Goal: Task Accomplishment & Management: Manage account settings

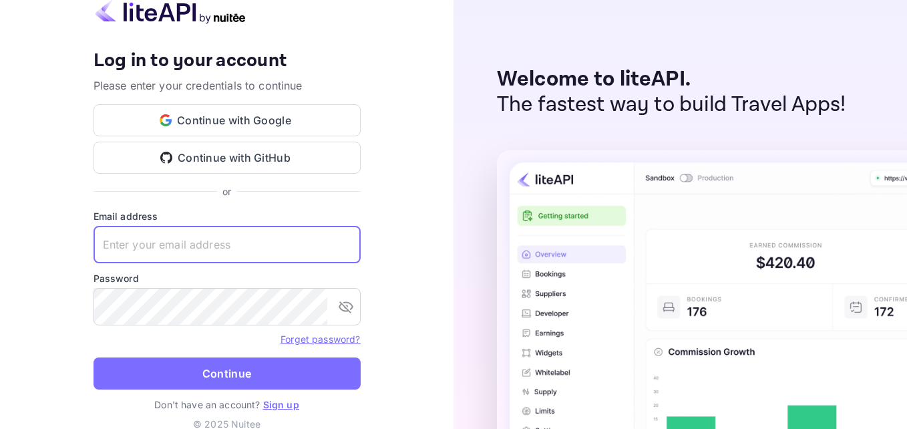
click at [204, 243] on input "text" at bounding box center [226, 244] width 267 height 37
type input "[EMAIL_ADDRESS][DOMAIN_NAME]"
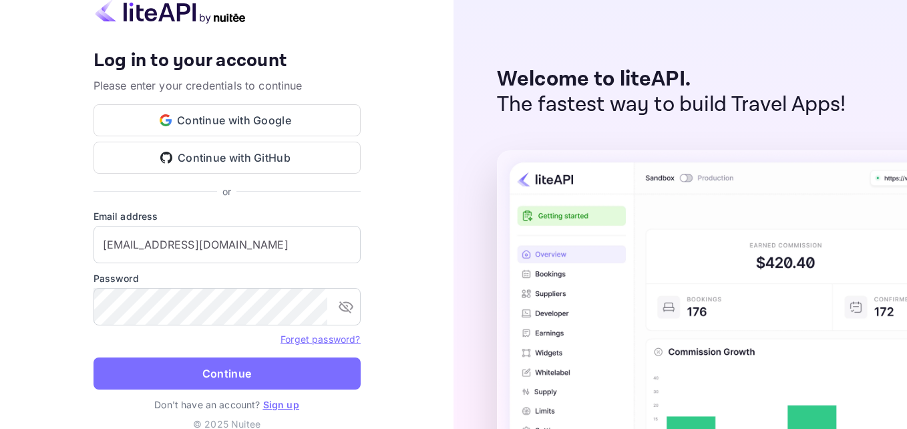
click at [302, 340] on link "Forget password?" at bounding box center [319, 338] width 79 height 11
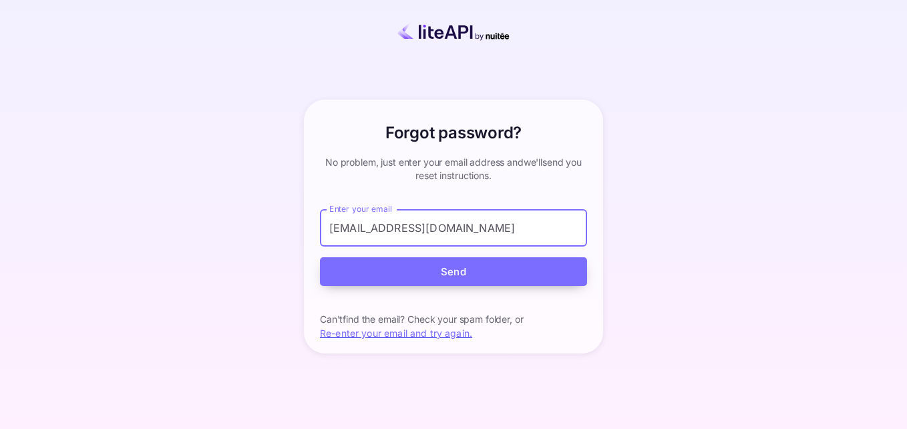
type input "[EMAIL_ADDRESS][DOMAIN_NAME]"
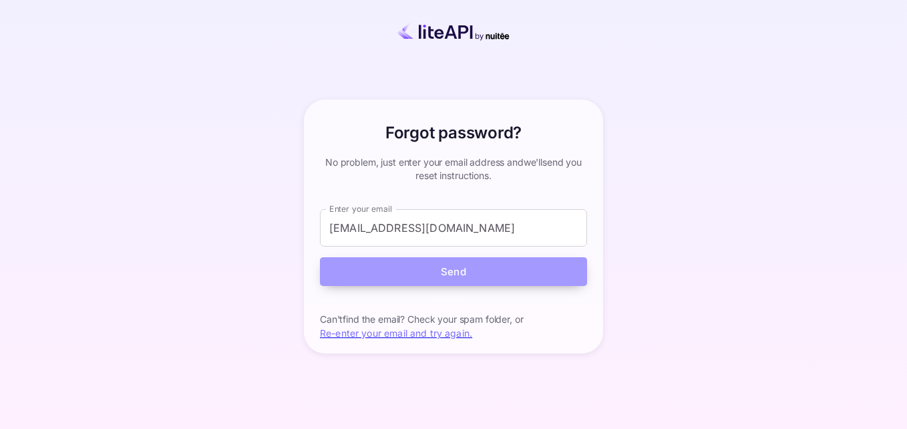
click at [409, 274] on button "Send" at bounding box center [453, 271] width 267 height 29
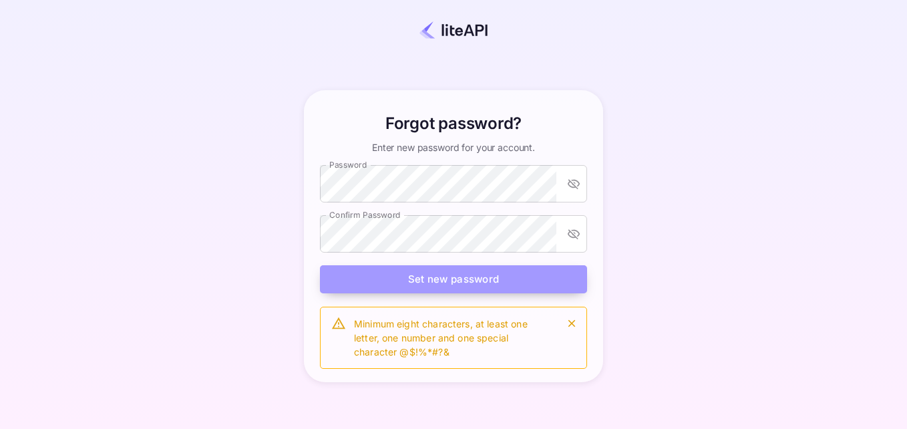
click at [413, 282] on button "Set new password" at bounding box center [453, 279] width 267 height 29
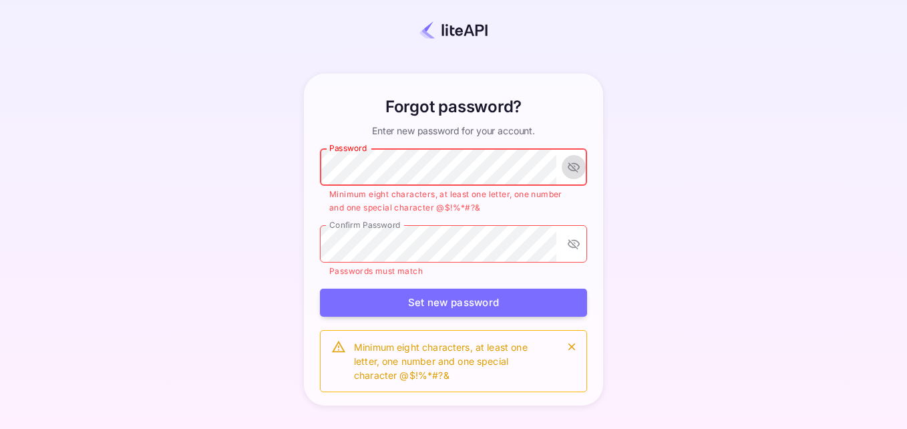
click at [574, 168] on icon "toggle password visibility" at bounding box center [573, 167] width 12 height 10
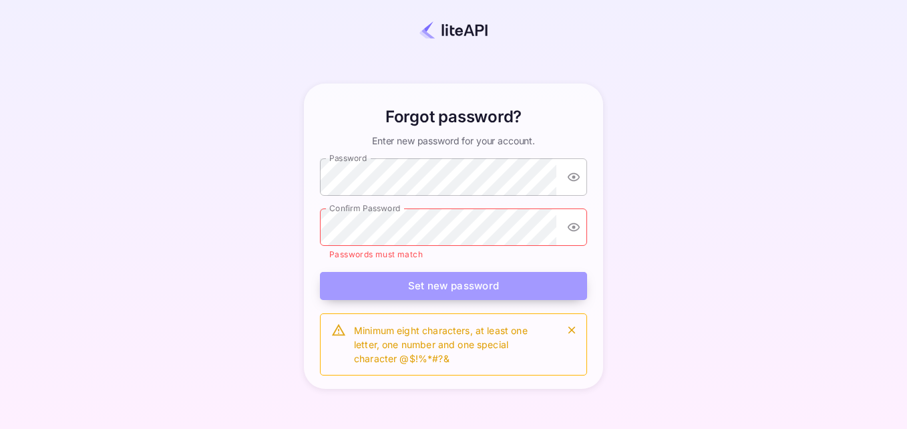
click at [399, 280] on button "Set new password" at bounding box center [453, 286] width 267 height 29
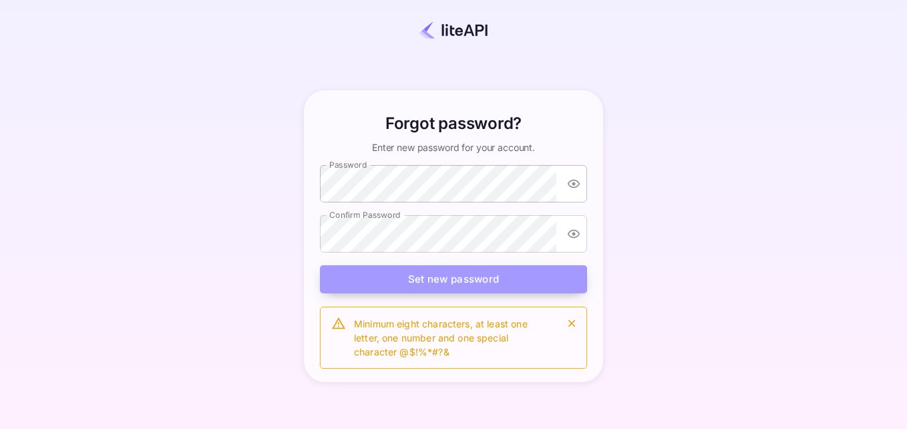
click at [411, 280] on button "Set new password" at bounding box center [453, 279] width 267 height 29
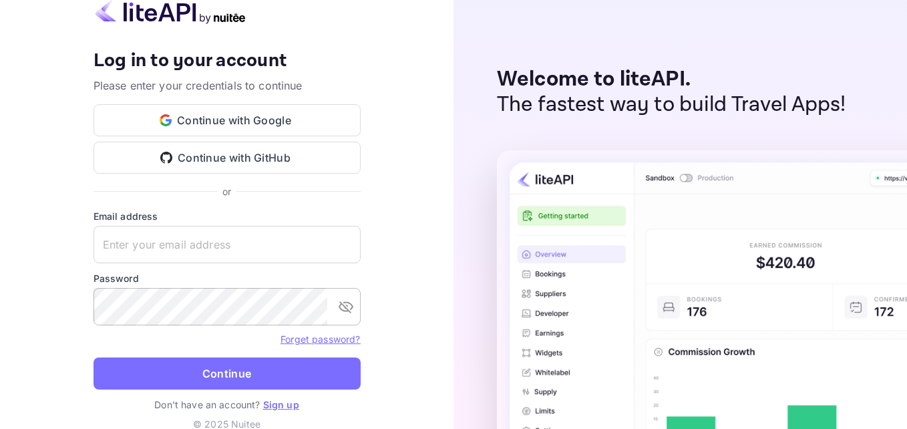
click at [347, 309] on icon "toggle password visibility" at bounding box center [345, 307] width 15 height 12
click at [219, 244] on input "text" at bounding box center [226, 244] width 267 height 37
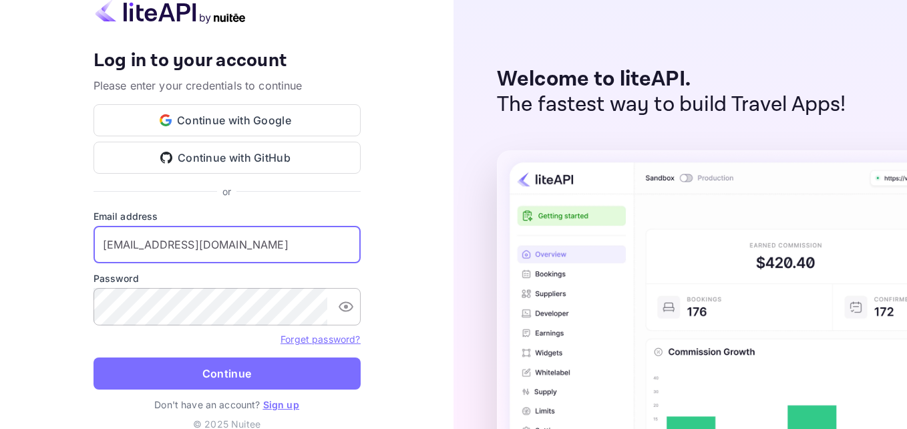
type input "[EMAIL_ADDRESS][DOMAIN_NAME]"
click at [93, 357] on button "Continue" at bounding box center [226, 373] width 267 height 32
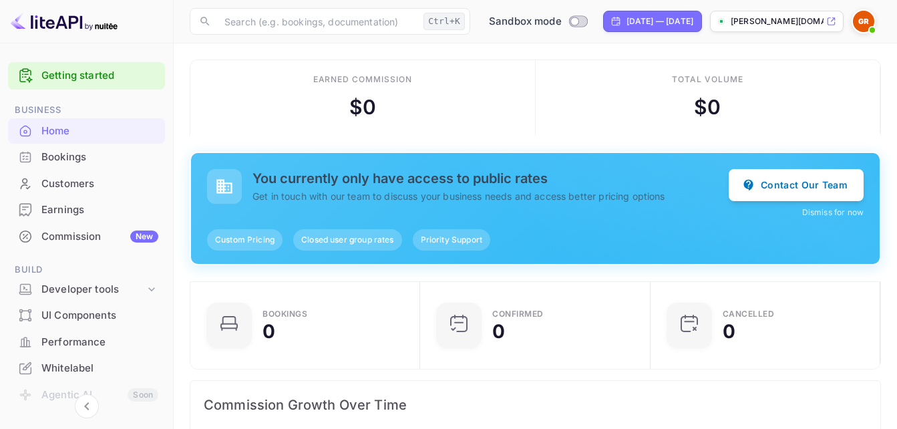
scroll to position [11, 11]
click at [76, 176] on div "Customers" at bounding box center [99, 183] width 117 height 15
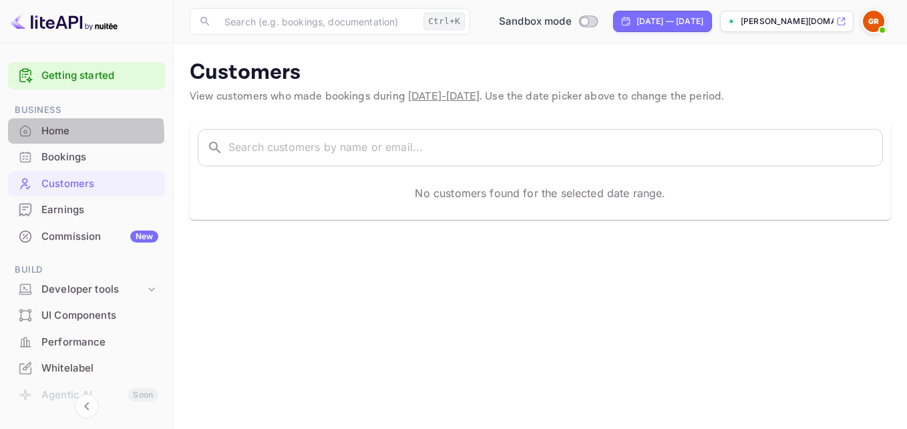
click at [60, 135] on div "Home" at bounding box center [99, 131] width 117 height 15
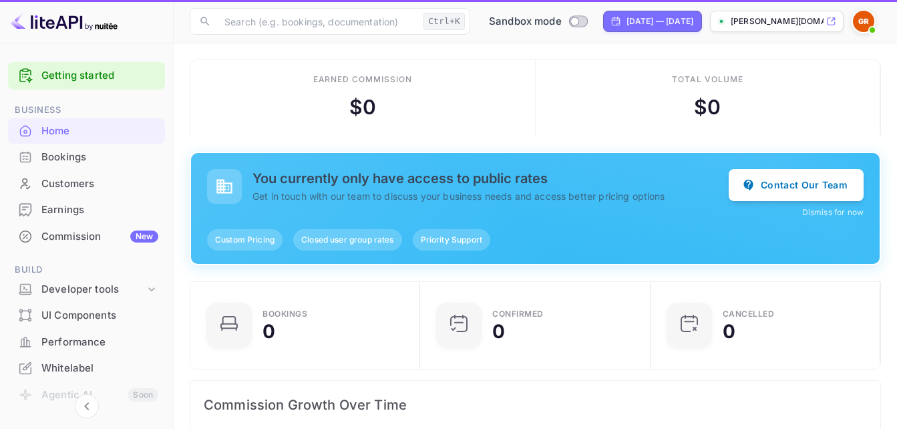
scroll to position [207, 212]
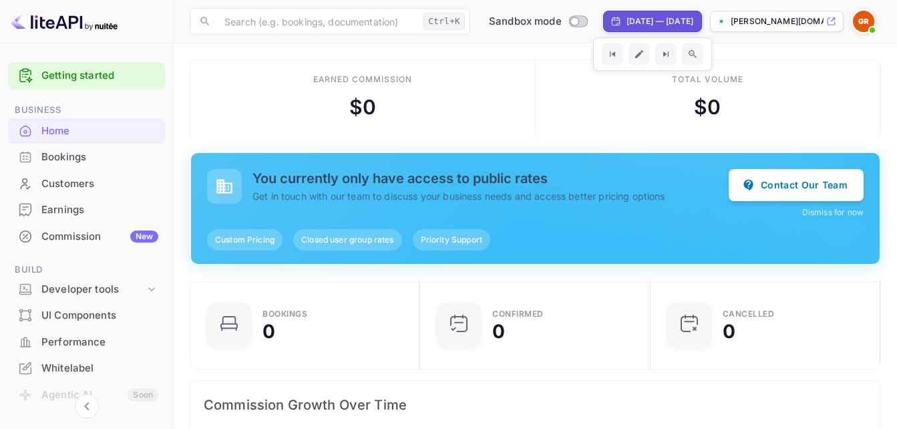
click at [614, 27] on div "Sep 13, 2025 — Oct 13, 2025" at bounding box center [652, 21] width 99 height 21
select select "8"
select select "2025"
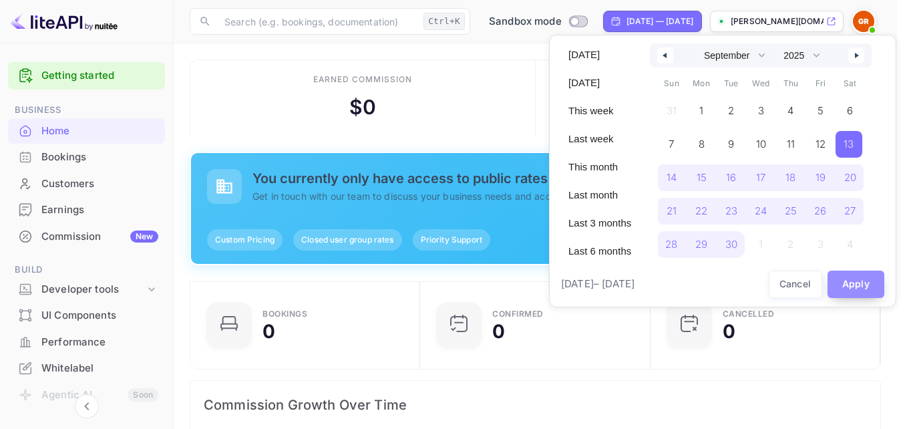
click at [852, 280] on button "Apply" at bounding box center [855, 283] width 57 height 27
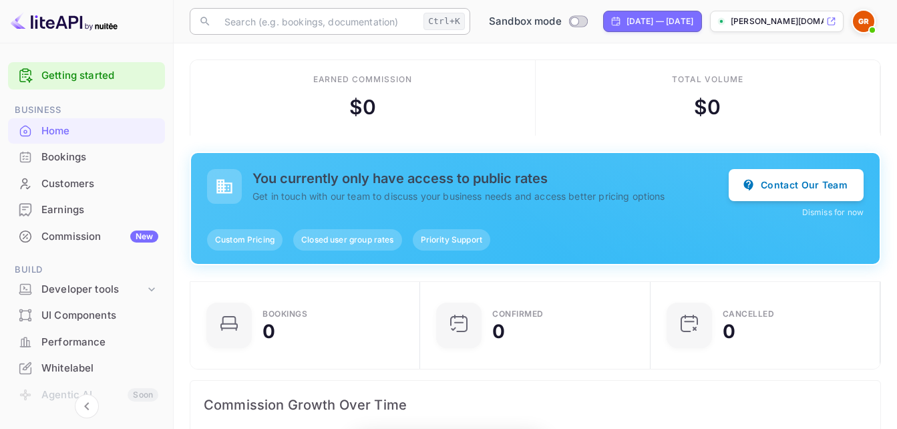
scroll to position [207, 212]
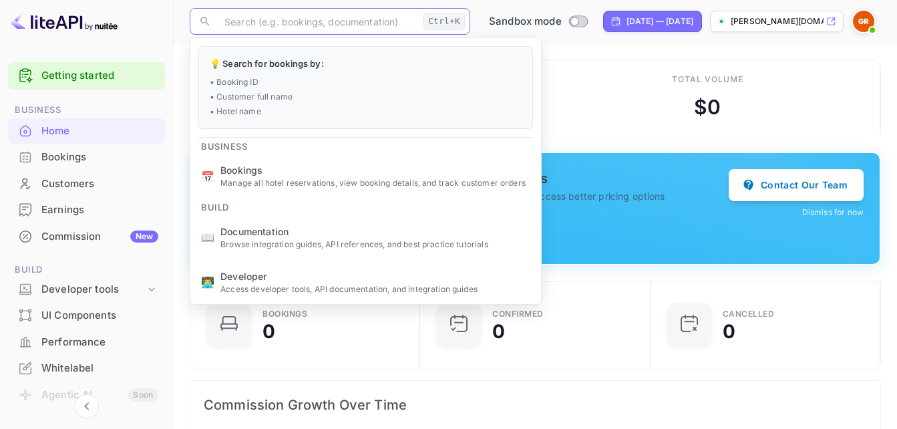
click at [325, 28] on input "text" at bounding box center [317, 21] width 202 height 27
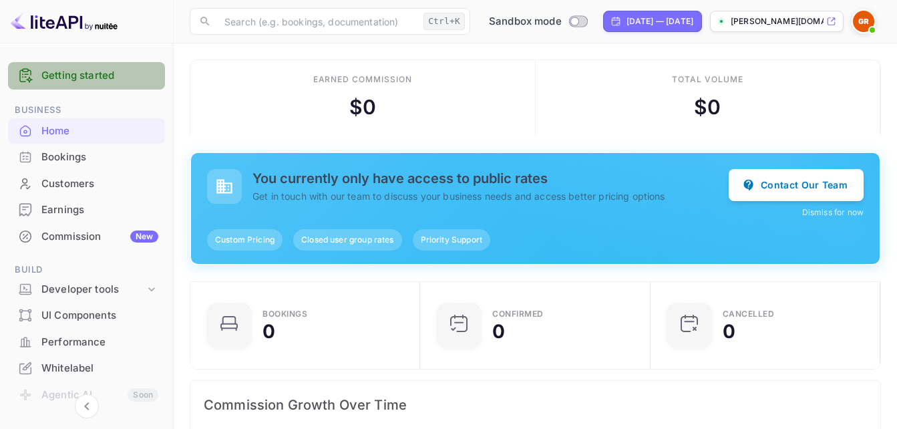
click at [86, 75] on link "Getting started" at bounding box center [99, 75] width 117 height 15
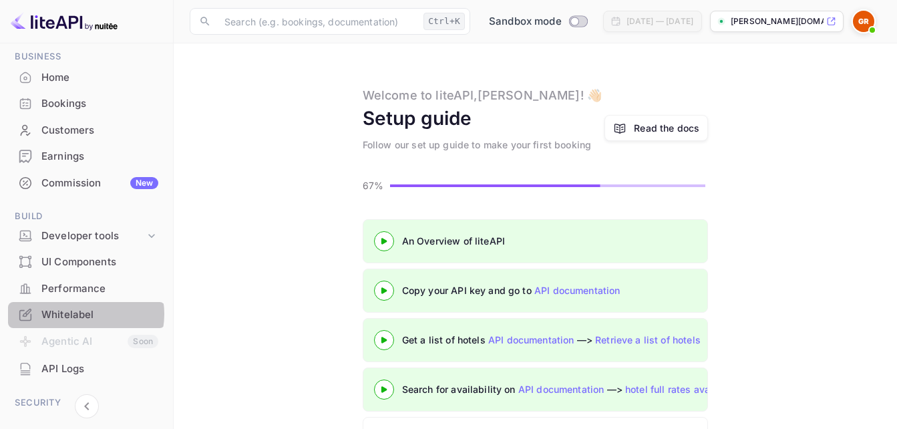
click at [81, 314] on div "Whitelabel" at bounding box center [99, 314] width 117 height 15
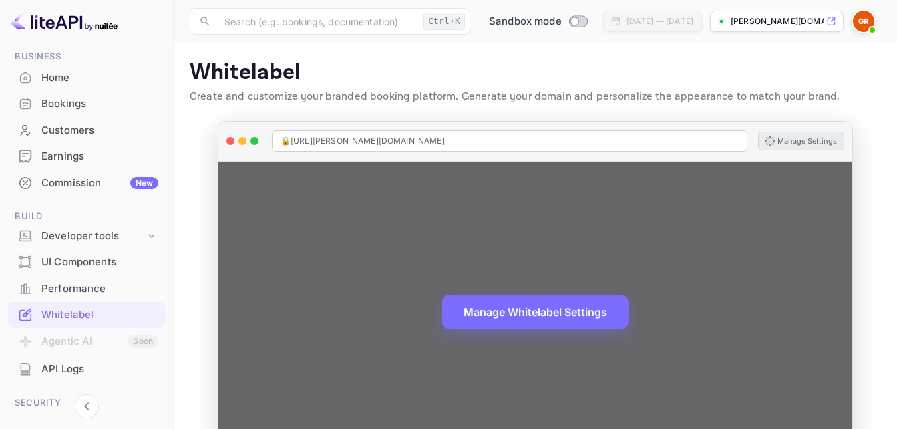
click at [794, 142] on button "Manage Settings" at bounding box center [801, 141] width 86 height 19
click at [829, 138] on button "Manage Settings" at bounding box center [801, 141] width 86 height 19
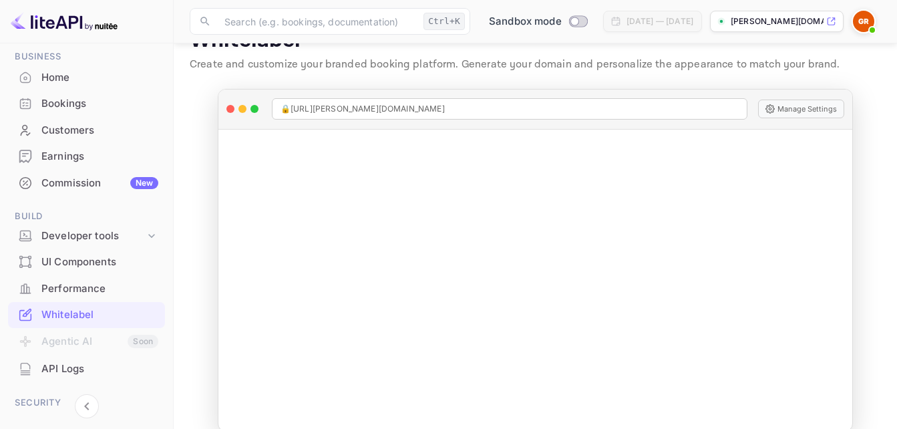
scroll to position [51, 0]
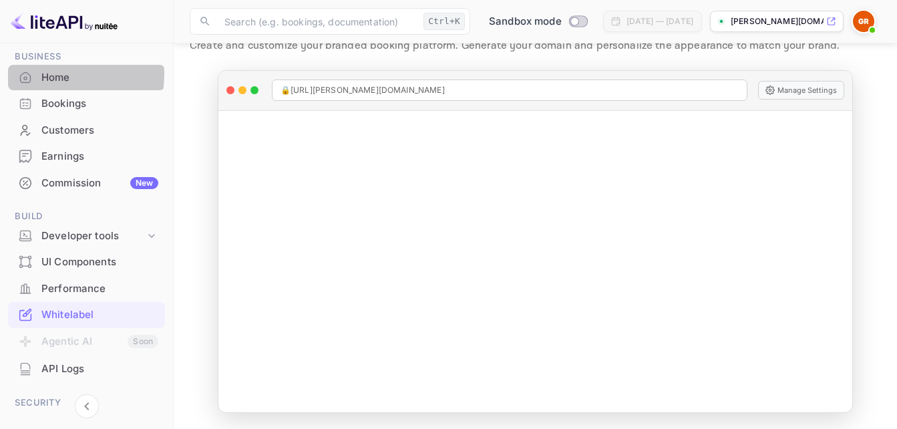
click at [61, 74] on div "Home" at bounding box center [99, 77] width 117 height 15
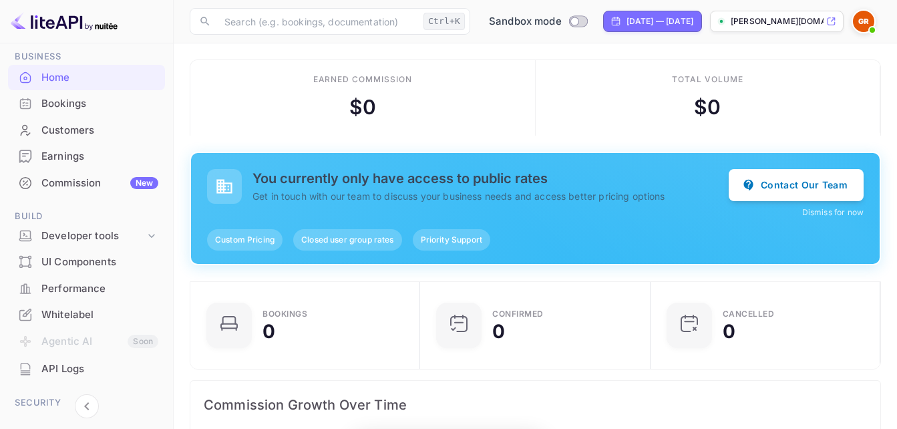
scroll to position [207, 212]
click at [865, 22] on img at bounding box center [863, 21] width 21 height 21
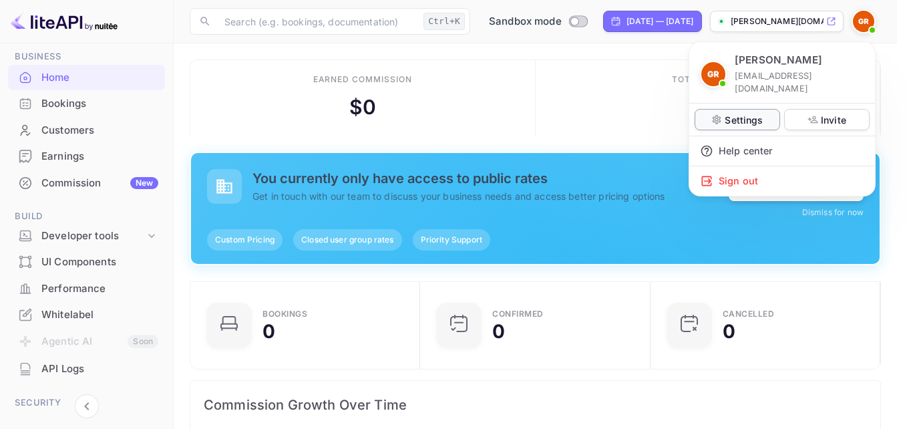
click at [748, 113] on p "Settings" at bounding box center [743, 120] width 38 height 14
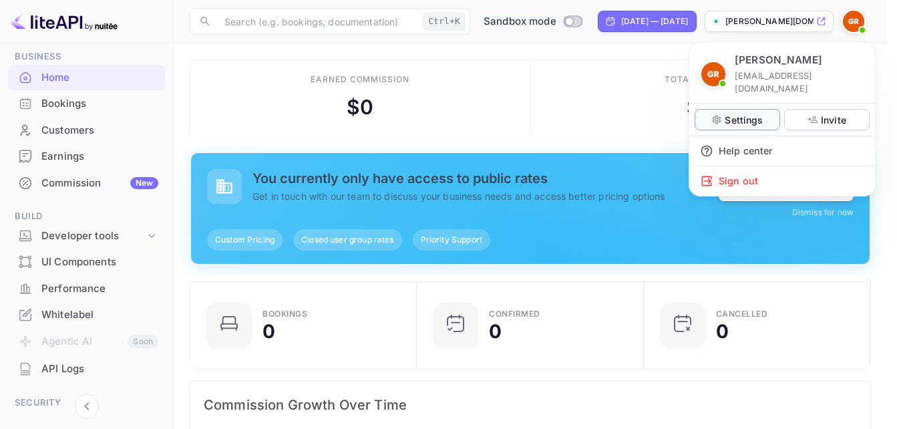
scroll to position [11, 11]
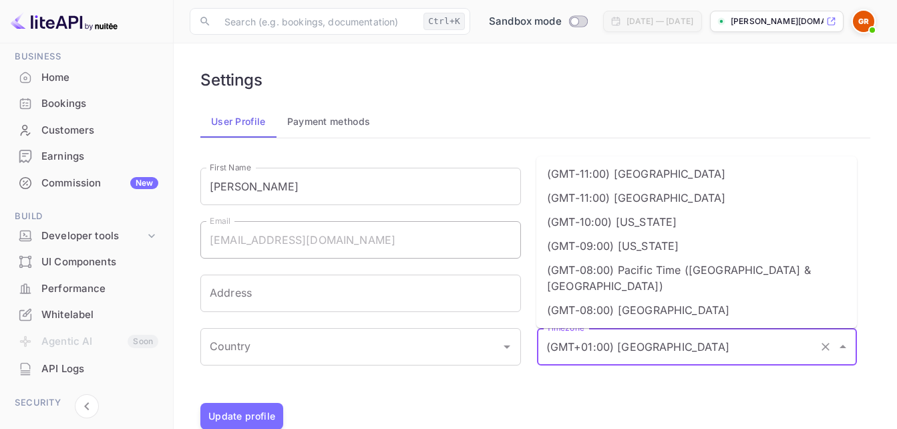
click at [766, 349] on input "(GMT+01:00) Madrid" at bounding box center [678, 346] width 271 height 25
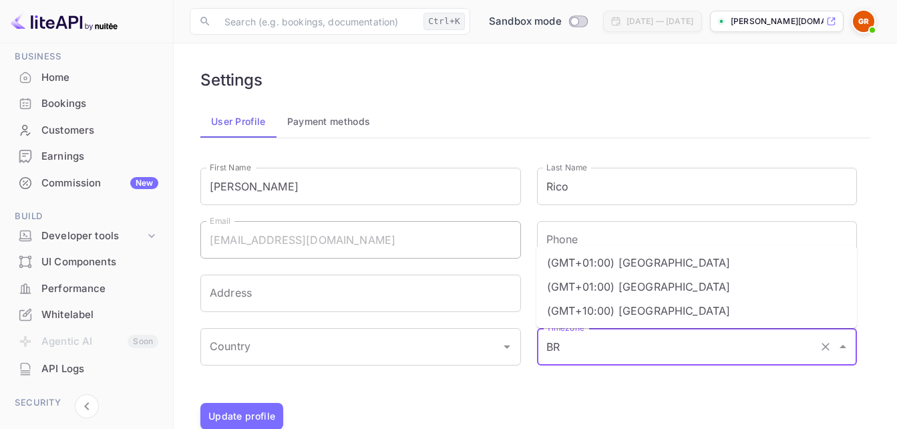
type input "B"
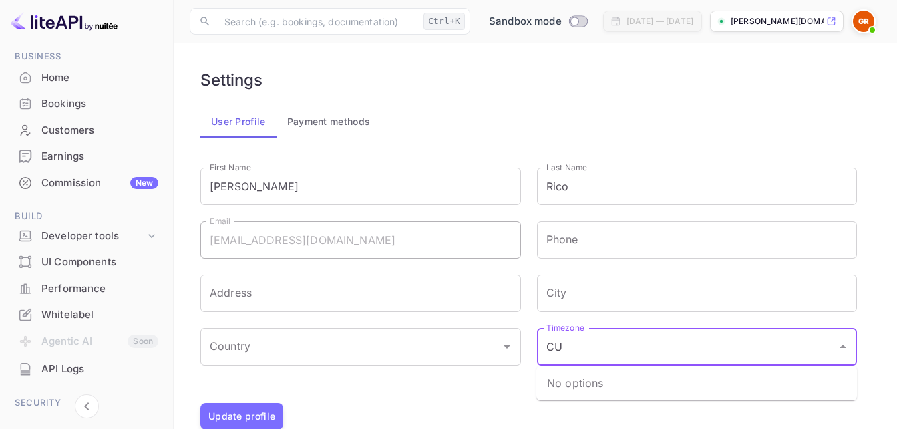
type input "C"
type input "S"
click at [316, 116] on button "Payment methods" at bounding box center [328, 121] width 105 height 32
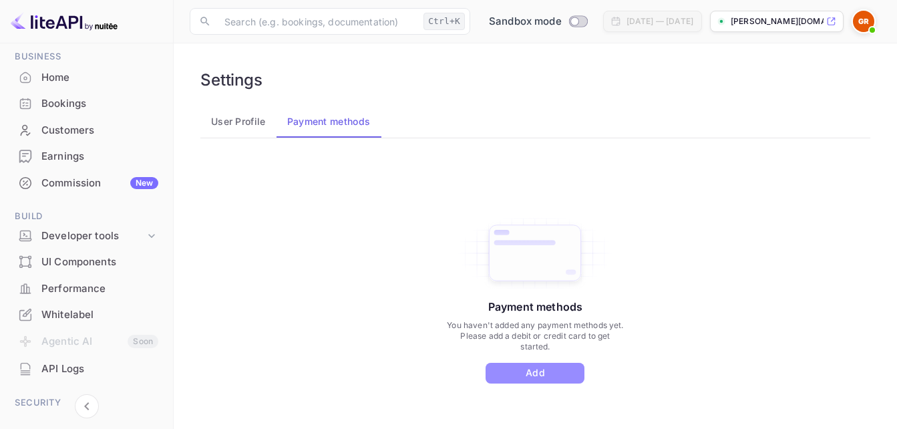
click at [519, 376] on button "Add" at bounding box center [534, 373] width 99 height 21
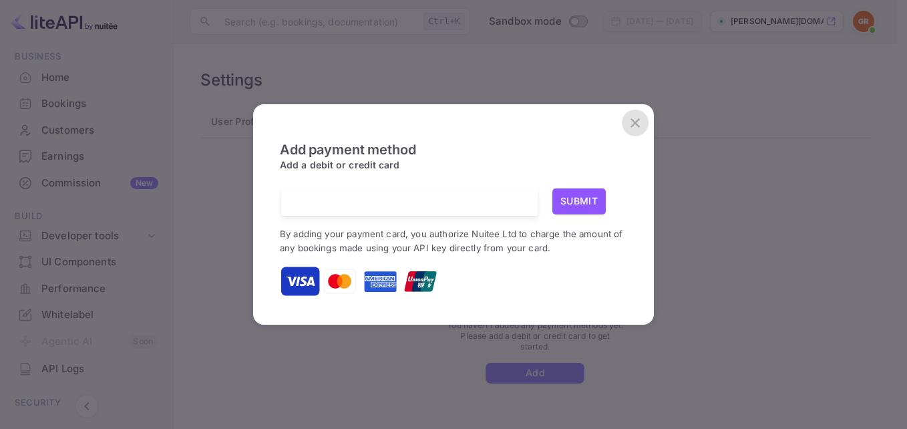
click at [635, 124] on icon "close" at bounding box center [635, 123] width 16 height 16
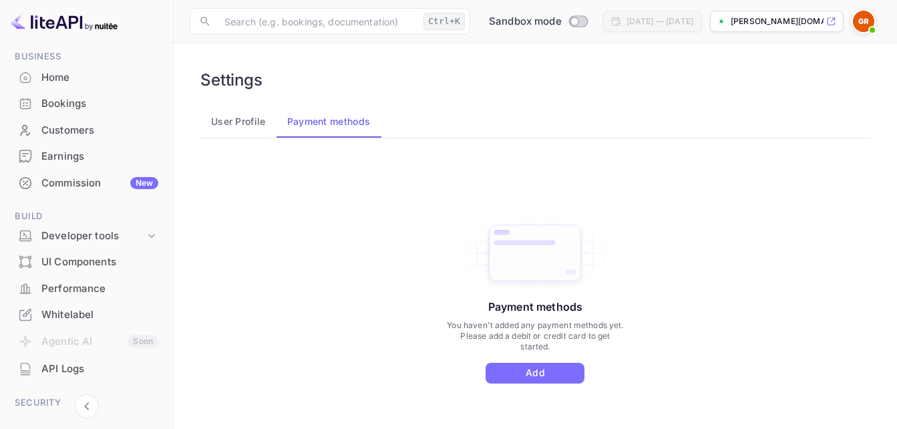
click at [234, 125] on button "User Profile" at bounding box center [238, 121] width 76 height 32
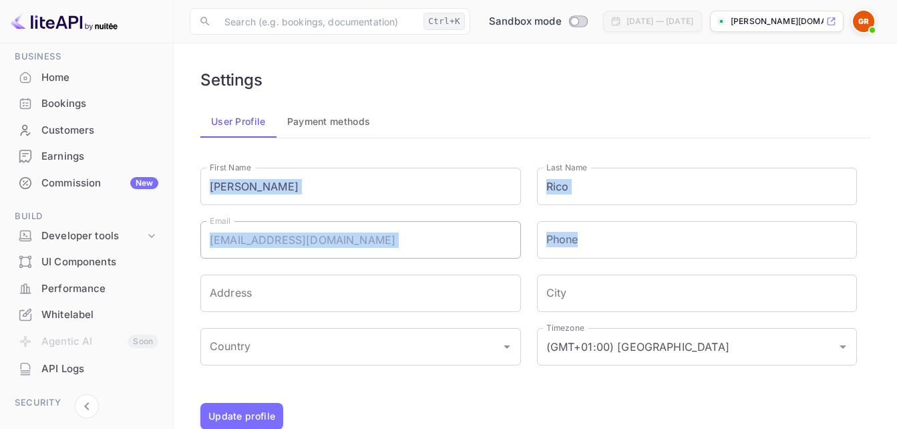
drag, startPoint x: 175, startPoint y: 194, endPoint x: 176, endPoint y: 274, distance: 80.1
click at [176, 274] on main "Settings User Profile Payment methods First Name Gabriela First Name Last Name …" at bounding box center [535, 249] width 723 height 413
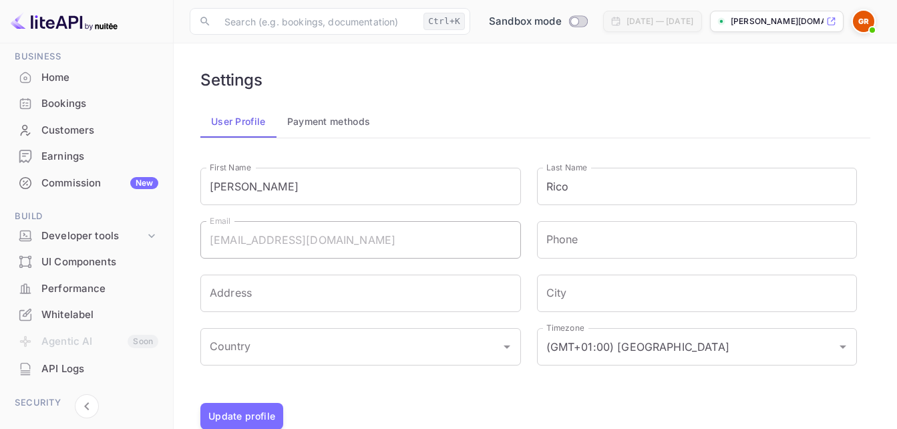
drag, startPoint x: 176, startPoint y: 274, endPoint x: 169, endPoint y: 87, distance: 186.4
click at [169, 87] on div "Getting started Business Home Bookings Customers Earnings Commission New Build …" at bounding box center [86, 301] width 173 height 596
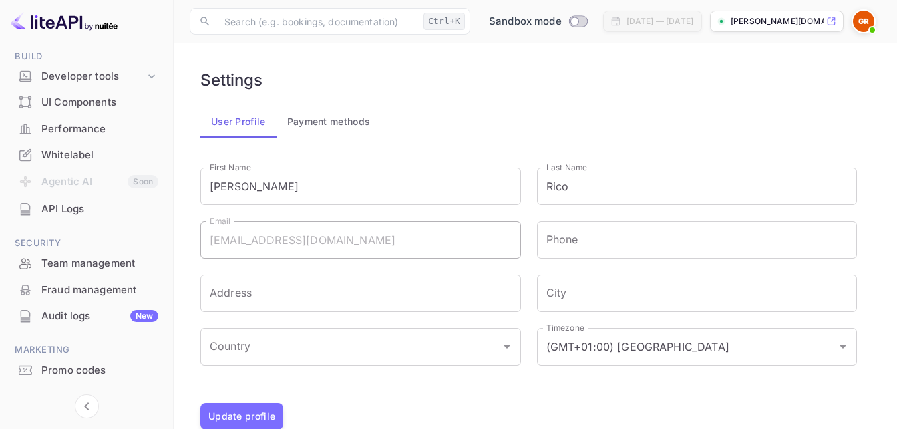
scroll to position [242, 0]
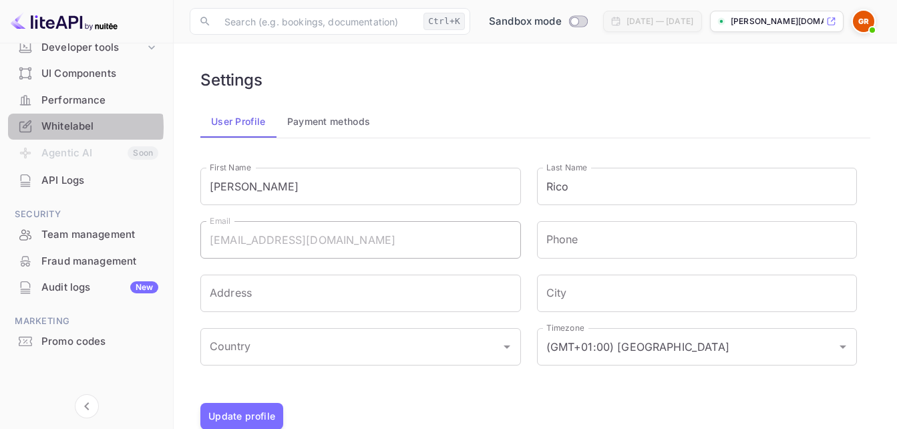
click at [57, 127] on div "Whitelabel" at bounding box center [99, 126] width 117 height 15
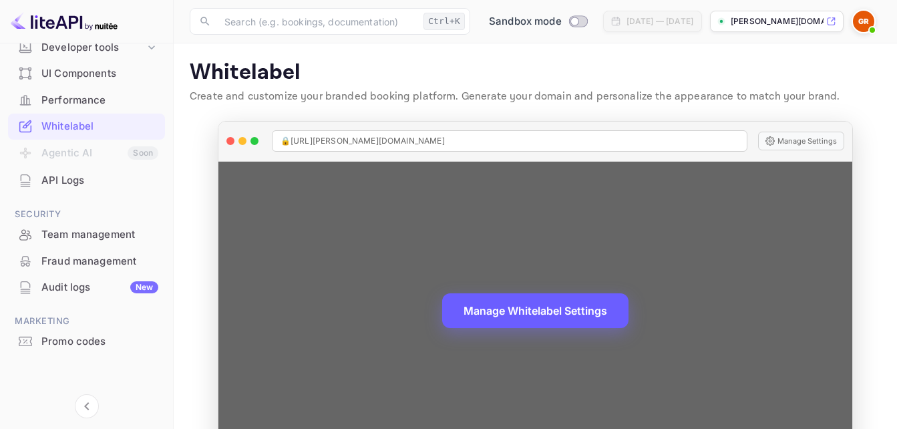
click at [526, 316] on button "Manage Whitelabel Settings" at bounding box center [535, 310] width 186 height 35
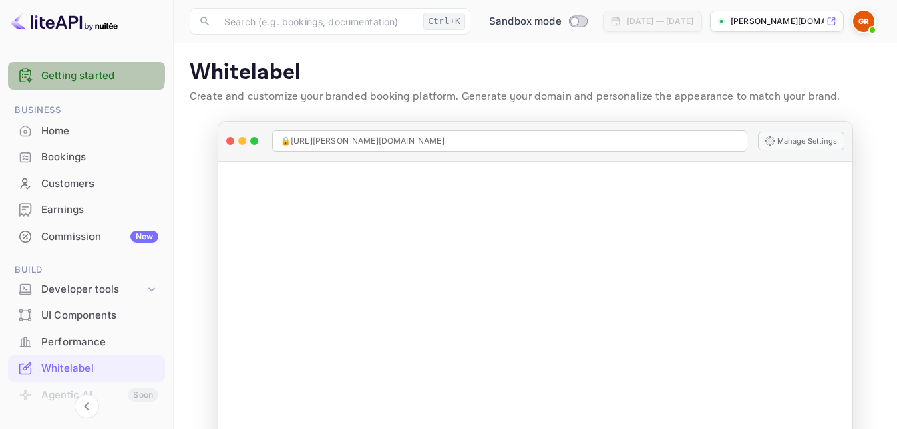
click at [76, 65] on div "Getting started" at bounding box center [86, 75] width 157 height 27
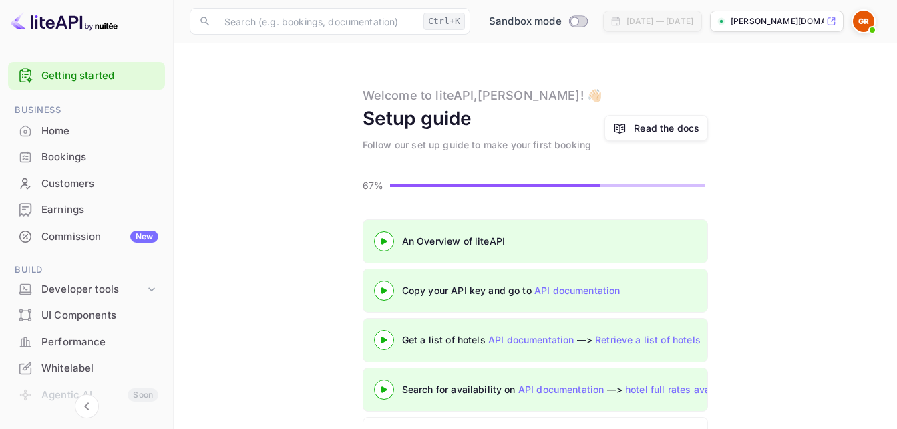
click at [66, 235] on div "Commission New" at bounding box center [99, 236] width 117 height 15
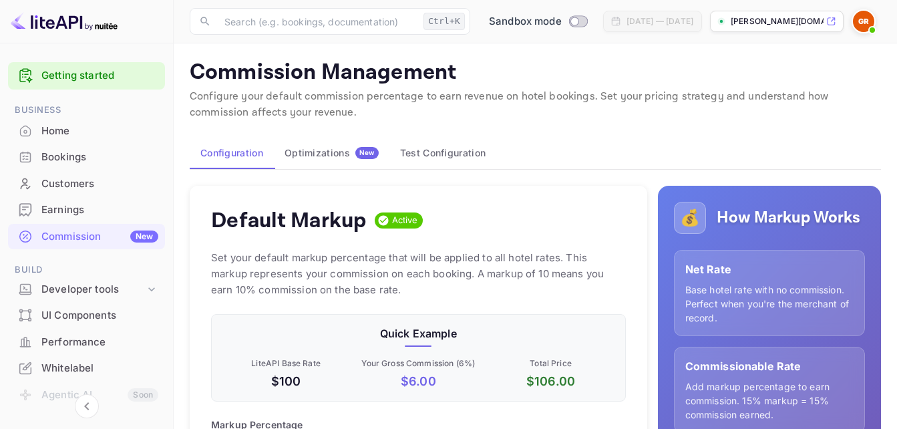
scroll to position [227, 404]
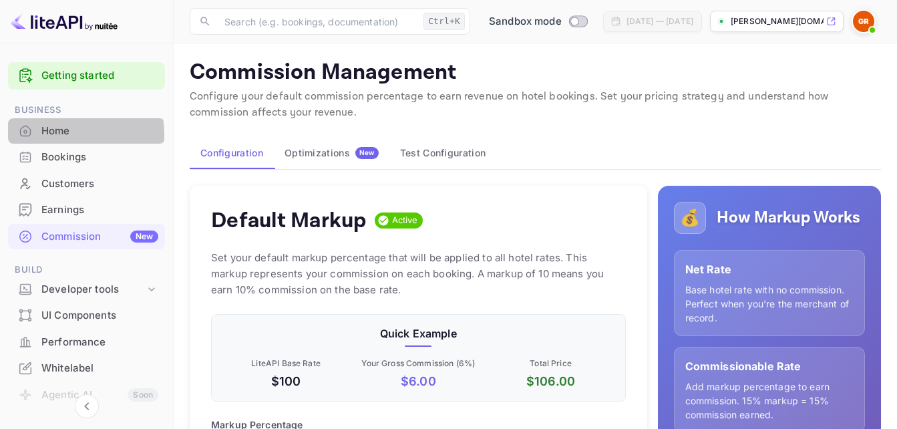
click at [49, 135] on div "Home" at bounding box center [99, 131] width 117 height 15
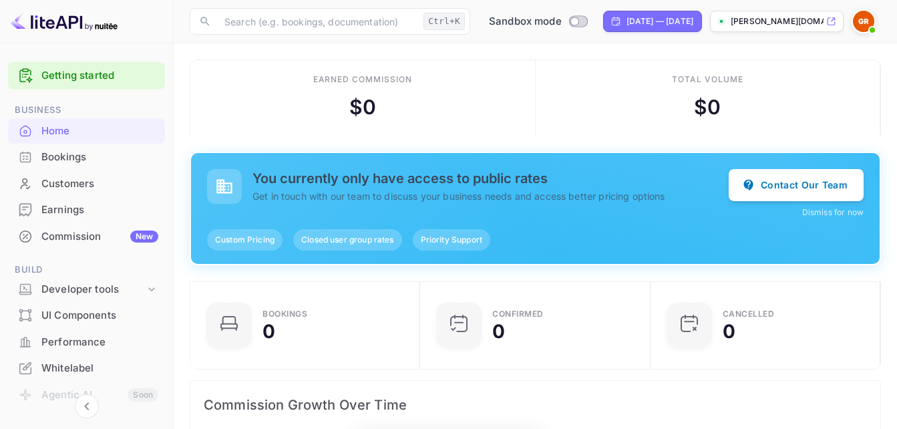
scroll to position [207, 212]
click at [839, 208] on button "Dismiss for now" at bounding box center [832, 212] width 61 height 12
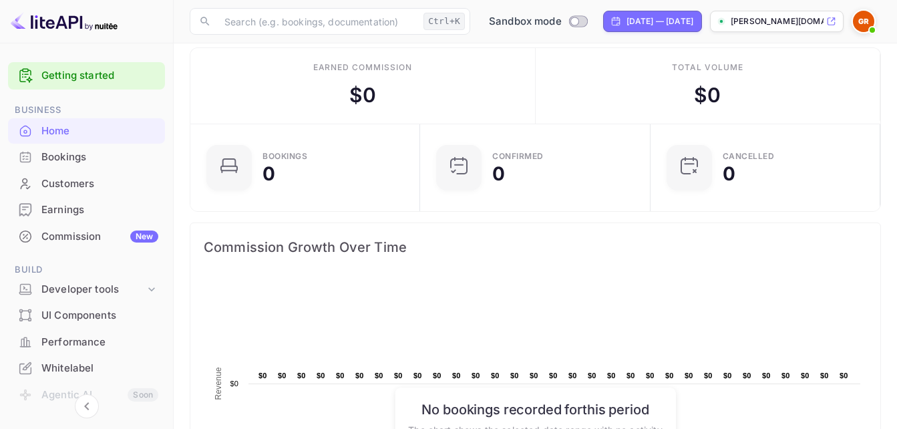
scroll to position [0, 0]
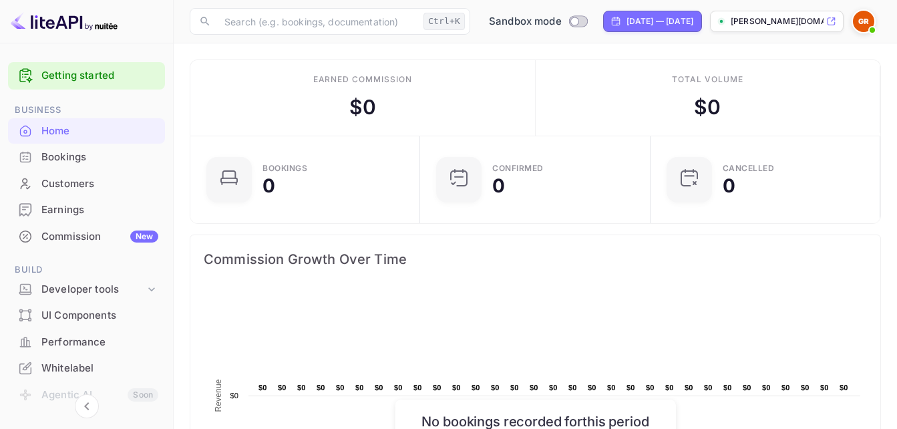
click at [768, 15] on div "gabriela-rico-479yh.nu..." at bounding box center [777, 21] width 134 height 21
click at [73, 208] on div "Earnings" at bounding box center [99, 209] width 117 height 15
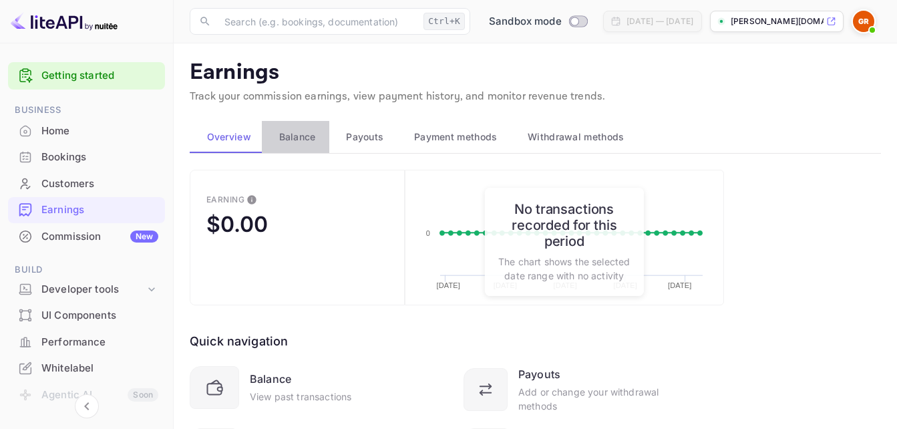
click at [296, 144] on span "Balance" at bounding box center [297, 137] width 37 height 16
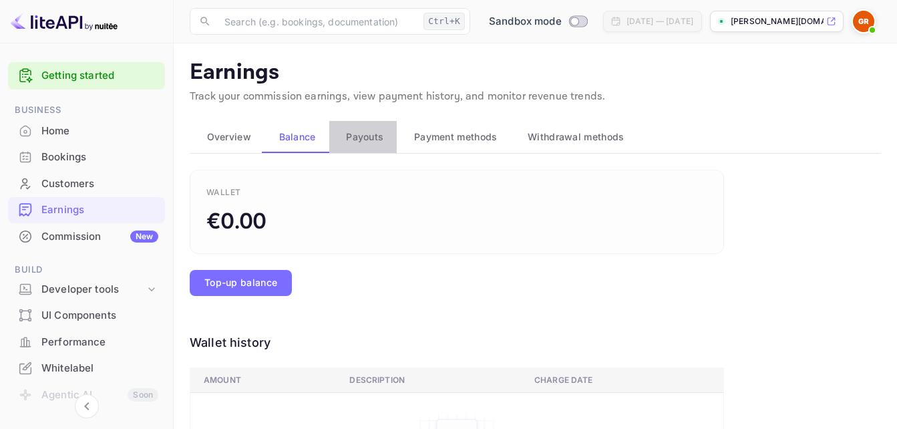
click at [349, 134] on span "Payouts" at bounding box center [364, 137] width 37 height 16
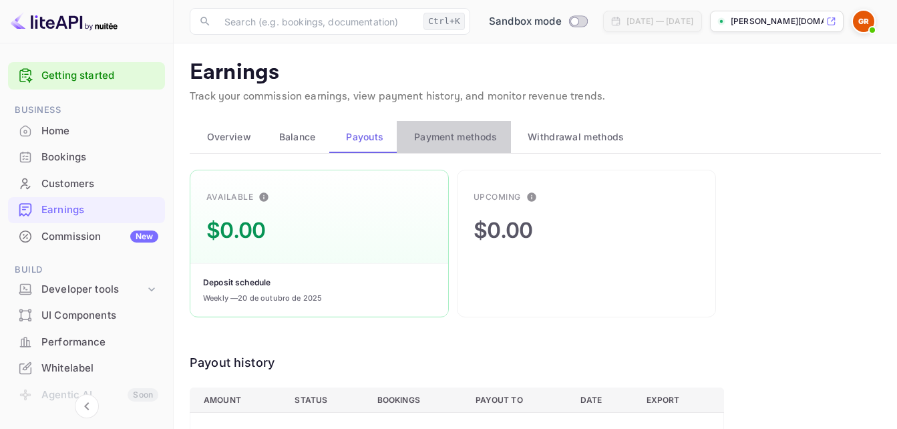
click at [433, 134] on span "Payment methods" at bounding box center [455, 137] width 83 height 16
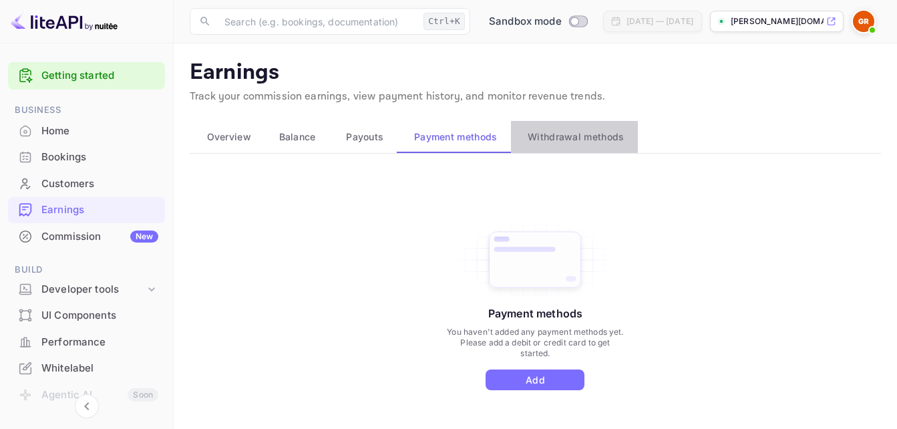
click at [546, 133] on span "Withdrawal methods" at bounding box center [575, 137] width 96 height 16
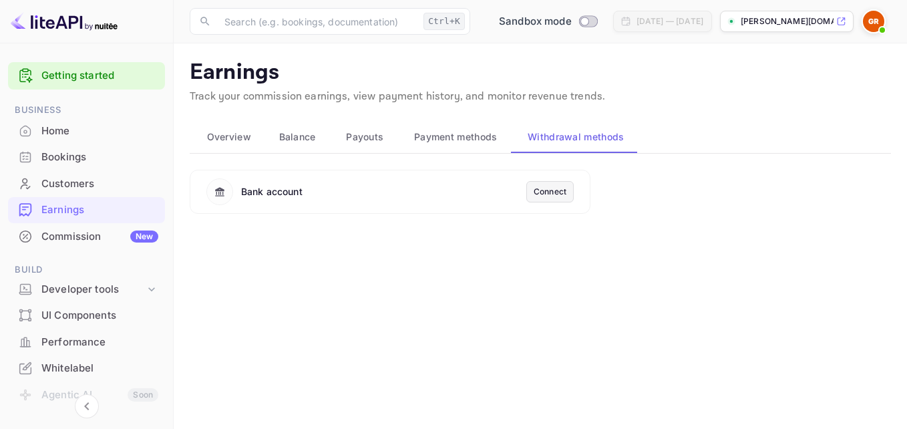
click at [351, 249] on main "Earnings Track your commission earnings, view payment history, and monitor reve…" at bounding box center [540, 235] width 733 height 385
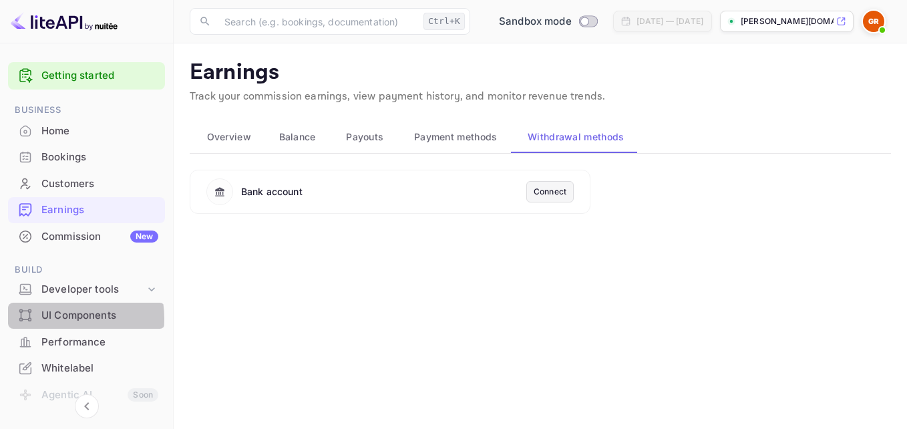
click at [50, 318] on div "UI Components" at bounding box center [99, 315] width 117 height 15
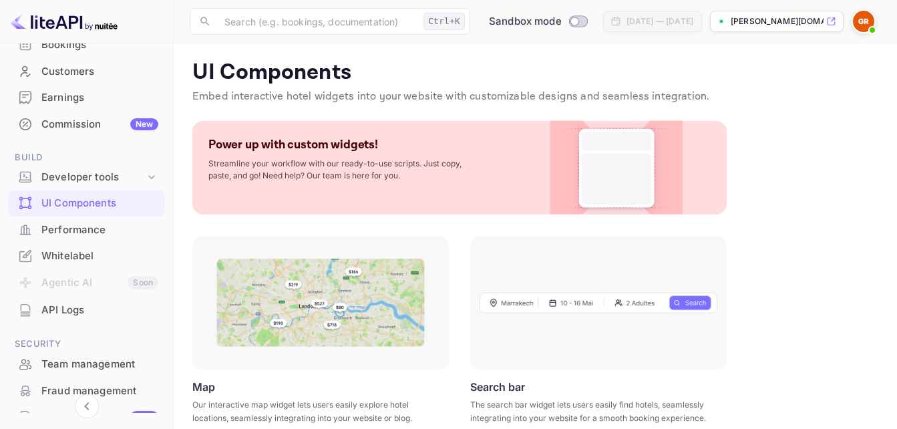
scroll to position [122, 0]
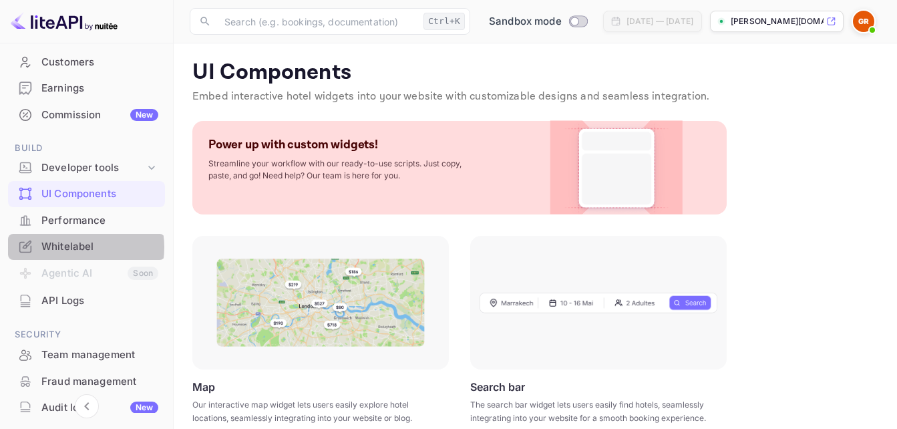
click at [75, 247] on div "Whitelabel" at bounding box center [99, 246] width 117 height 15
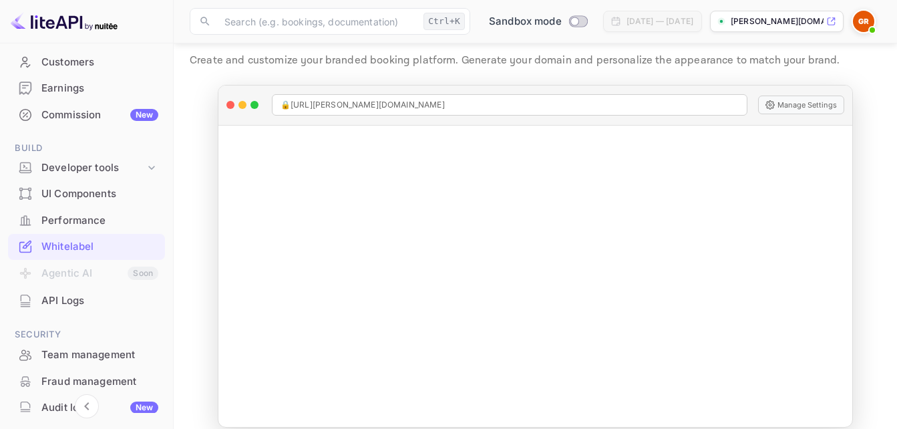
scroll to position [51, 0]
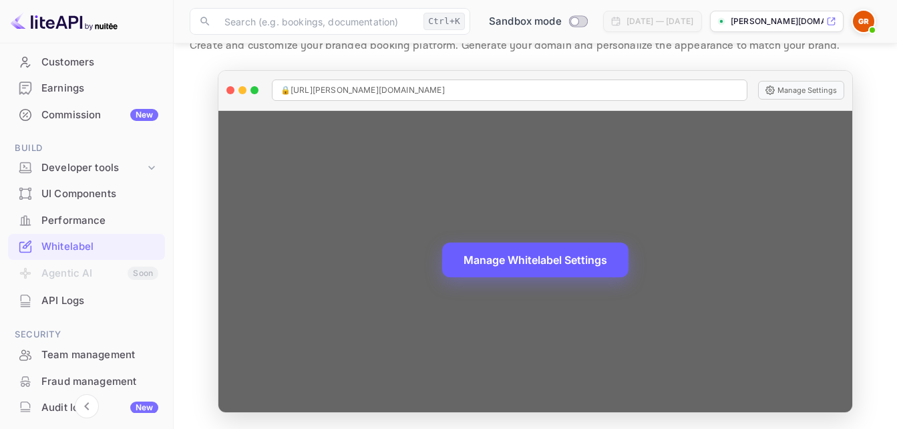
click at [485, 265] on button "Manage Whitelabel Settings" at bounding box center [535, 259] width 186 height 35
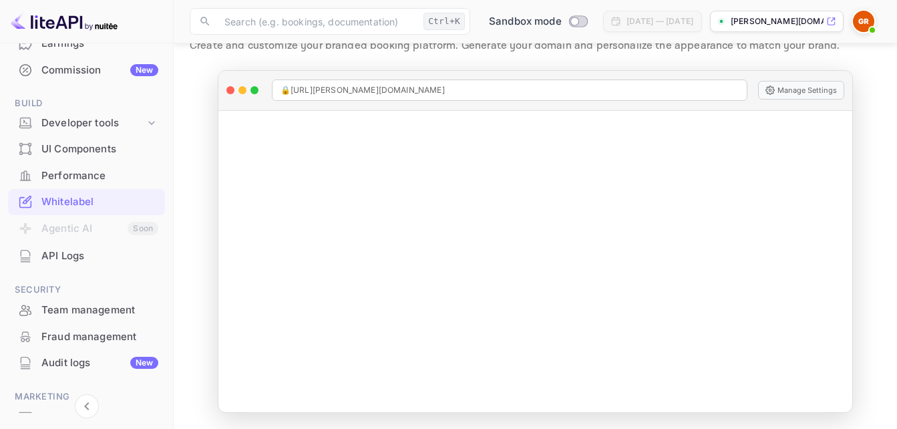
scroll to position [158, 0]
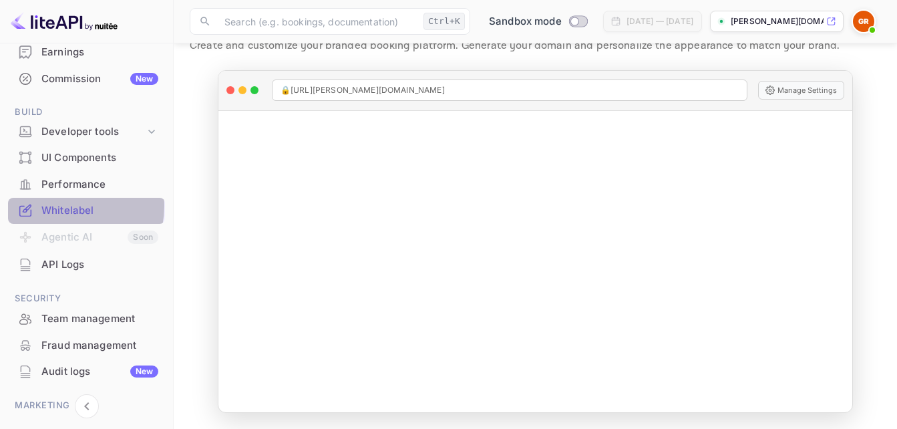
click at [55, 206] on div "Whitelabel" at bounding box center [99, 210] width 117 height 15
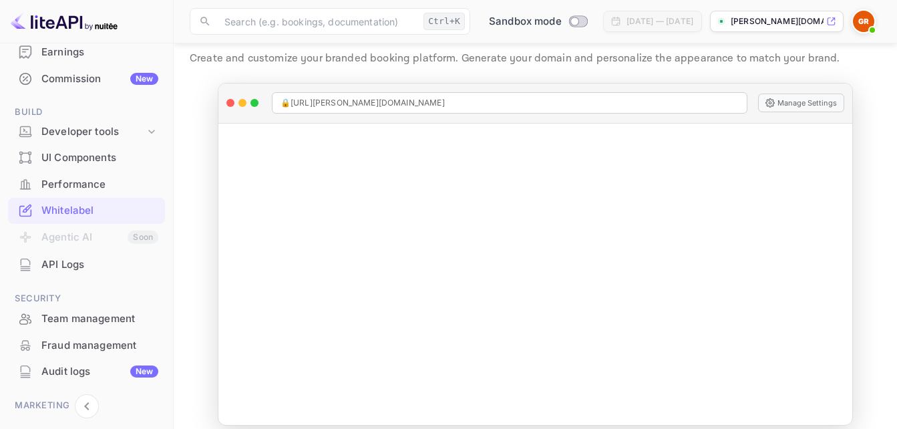
scroll to position [51, 0]
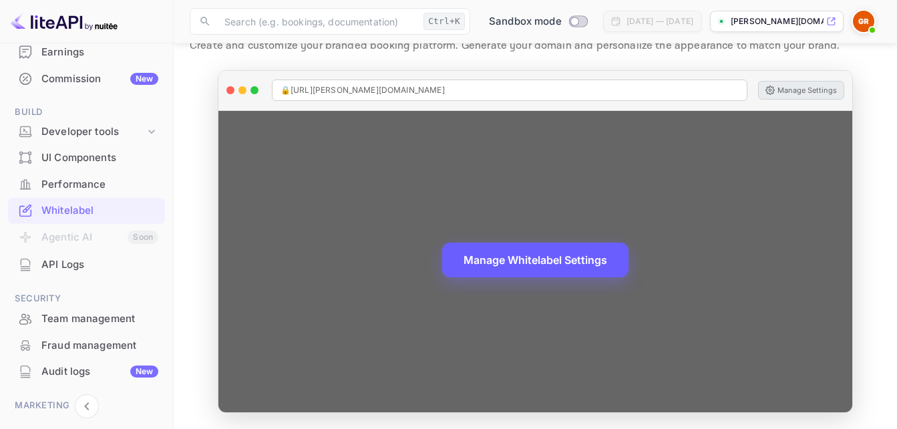
click at [792, 91] on button "Manage Settings" at bounding box center [801, 90] width 86 height 19
